Goal: Entertainment & Leisure: Consume media (video, audio)

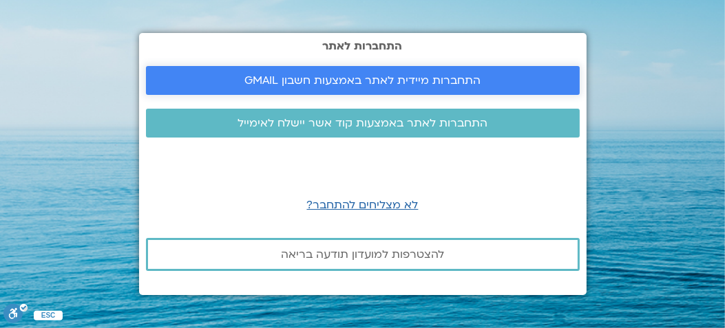
click at [269, 77] on span "התחברות מיידית לאתר באמצעות חשבון GMAIL" at bounding box center [362, 80] width 236 height 12
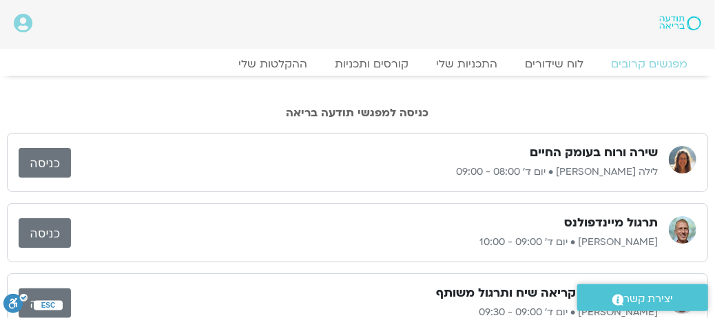
click at [57, 158] on link "כניסה" at bounding box center [45, 163] width 52 height 30
click at [532, 107] on h2 "כניסה למפגשי תודעה בריאה" at bounding box center [357, 113] width 701 height 12
click at [293, 63] on link "ההקלטות שלי" at bounding box center [273, 64] width 116 height 17
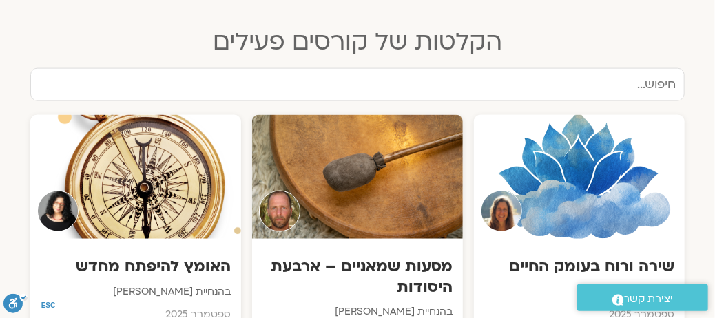
scroll to position [757, 0]
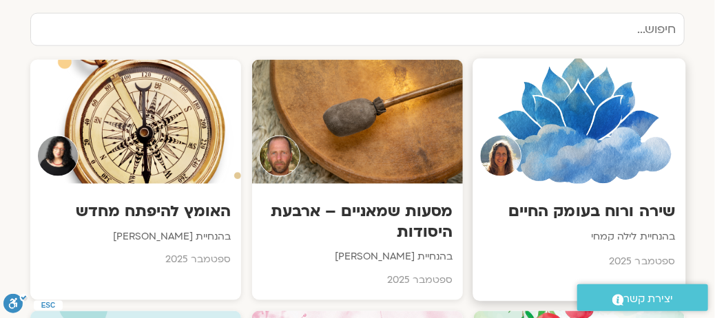
click at [567, 201] on h3 "שירה ורוח בעומק החיים" at bounding box center [579, 211] width 192 height 21
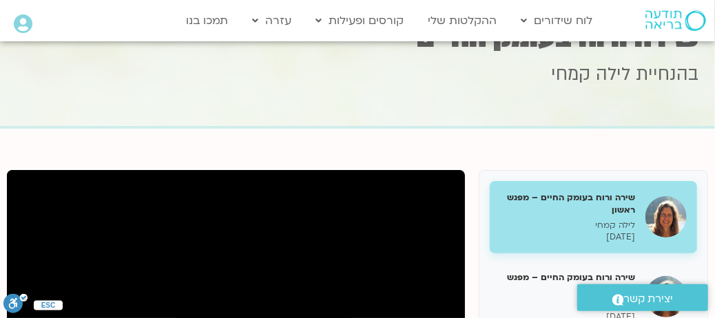
scroll to position [69, 0]
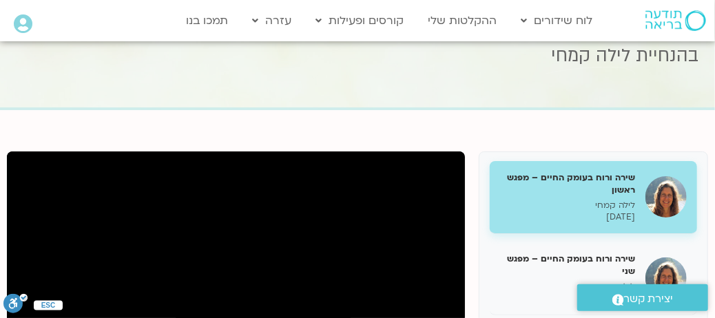
click at [572, 204] on p "לילה קמחי" at bounding box center [567, 206] width 135 height 12
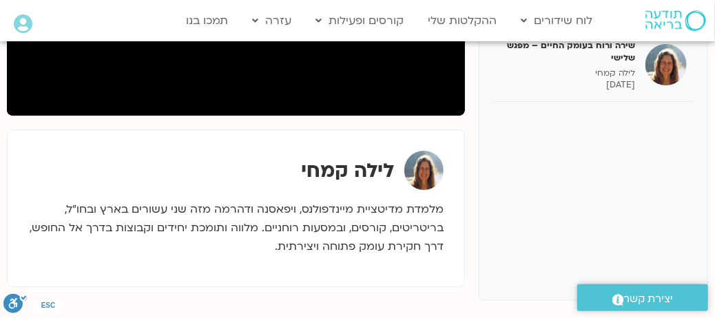
scroll to position [344, 0]
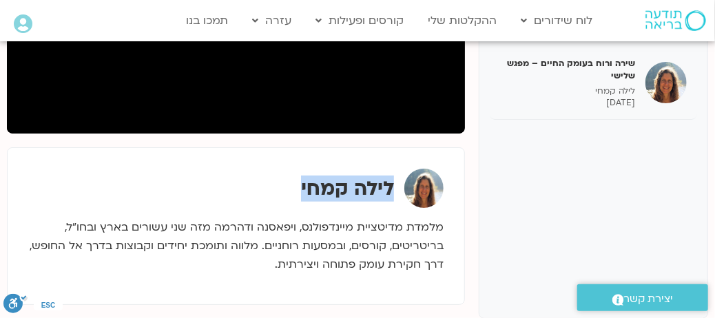
drag, startPoint x: 296, startPoint y: 189, endPoint x: 392, endPoint y: 201, distance: 96.5
click at [392, 201] on strong "לילה קמחי" at bounding box center [347, 189] width 93 height 26
copy strong "לילה קמחי"
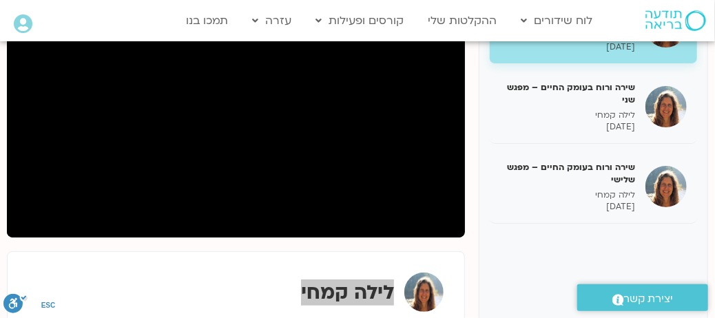
scroll to position [207, 0]
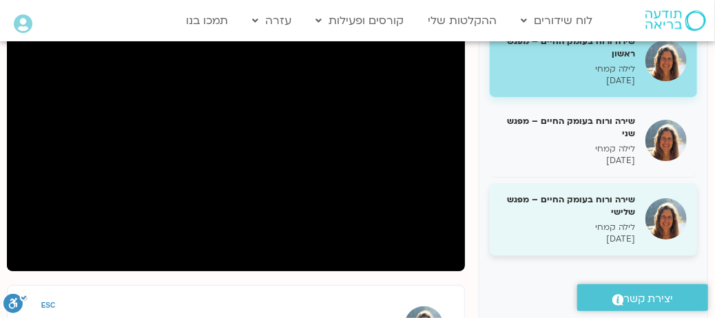
click at [525, 251] on div "שירה ורוח בעומק החיים – מפגש שלישי לילה [PERSON_NAME] [DATE]" at bounding box center [593, 219] width 207 height 73
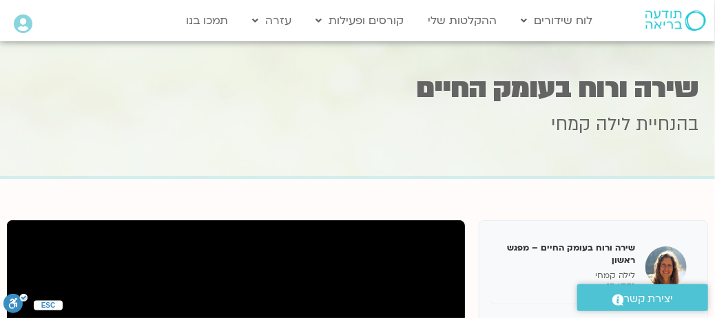
scroll to position [69, 0]
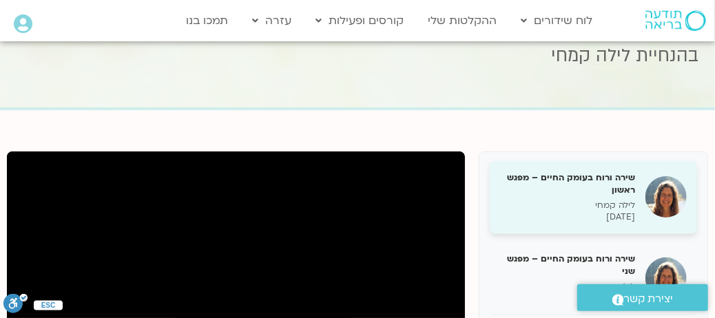
click at [614, 189] on h5 "שירה ורוח בעומק החיים – מפגש ראשון" at bounding box center [567, 183] width 135 height 25
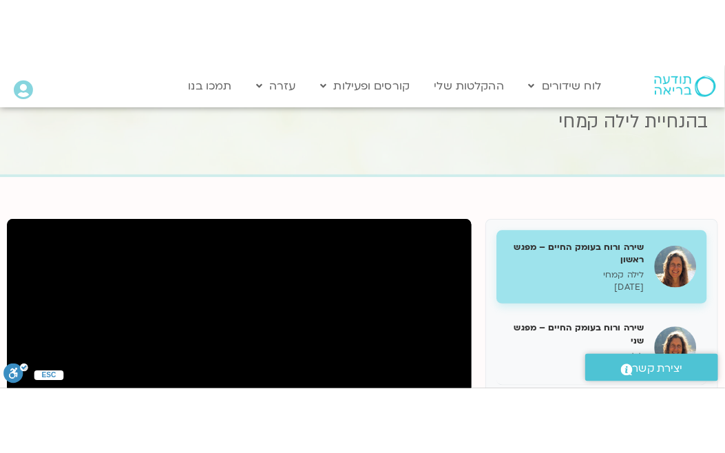
scroll to position [275, 0]
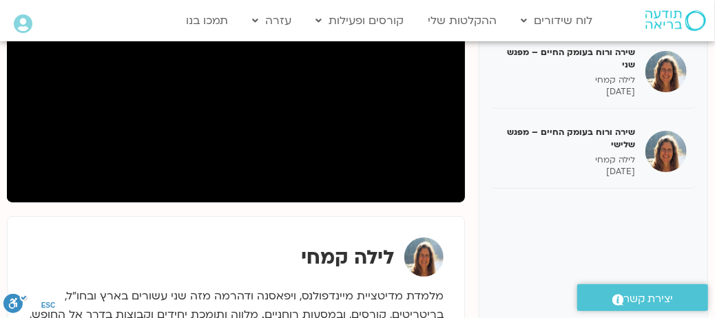
click at [522, 220] on div "שירה ורוח בעומק החיים – מפגש ראשון לילה [PERSON_NAME] [DATE] שירה ורוח בעומק הח…" at bounding box center [593, 166] width 229 height 443
